Goal: Complete application form

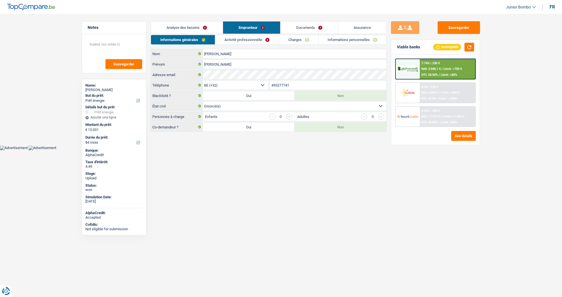
select select "energy"
select select "84"
select select "32"
select select "divorced"
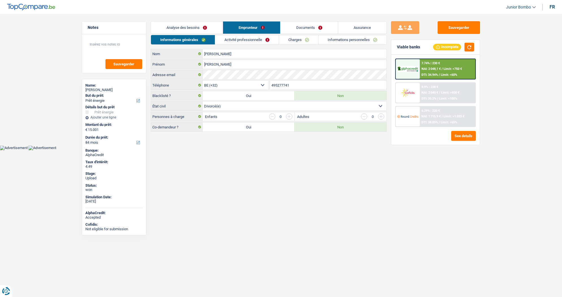
select select "independent"
select select "netSalary"
select select "BE"
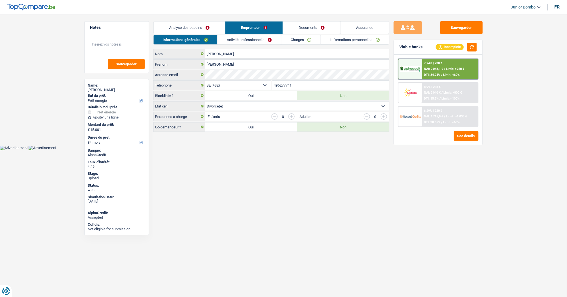
click at [290, 40] on link "Charges" at bounding box center [300, 39] width 39 height 9
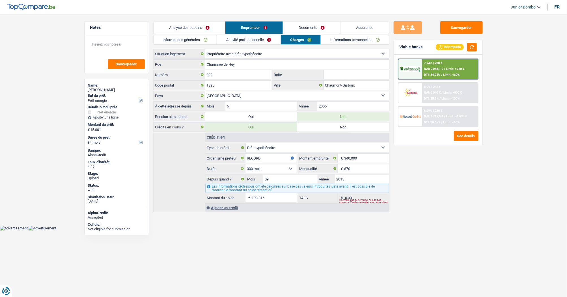
click at [263, 38] on link "Activité professionnelle" at bounding box center [249, 39] width 64 height 9
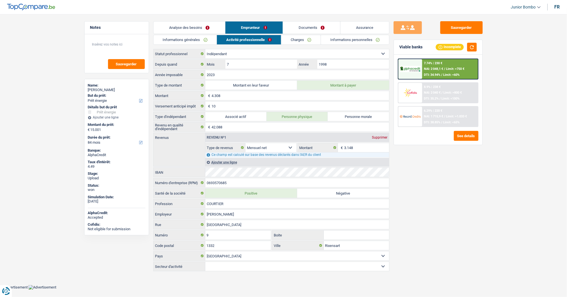
click at [190, 36] on link "Informations générales" at bounding box center [184, 39] width 63 height 9
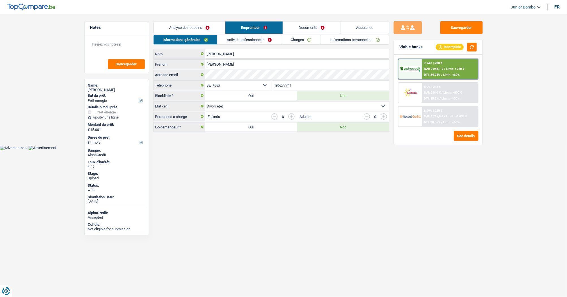
click at [342, 40] on link "Informations personnelles" at bounding box center [355, 39] width 68 height 9
